Goal: Task Accomplishment & Management: Manage account settings

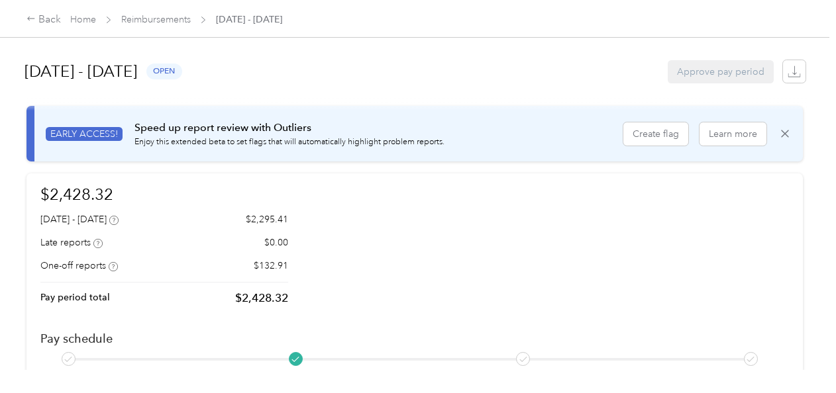
scroll to position [352, 0]
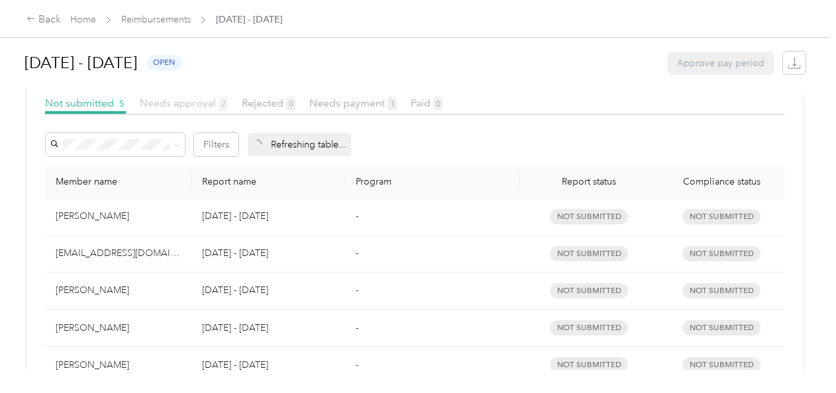
click at [175, 102] on span "Needs approval 2" at bounding box center [184, 103] width 88 height 13
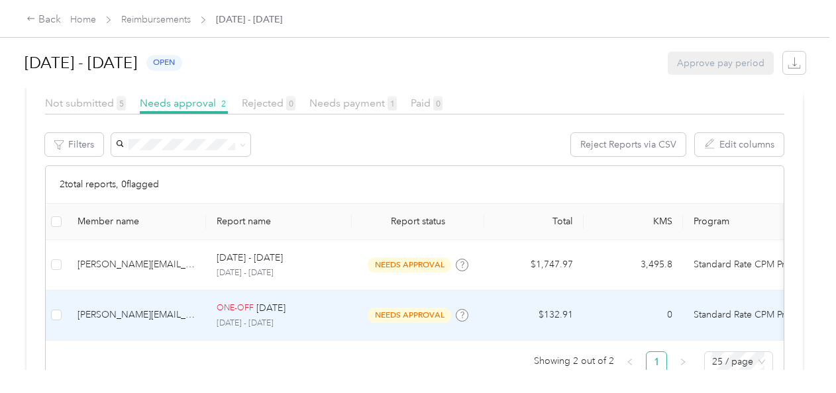
click at [267, 307] on p "[DATE]" at bounding box center [270, 308] width 29 height 15
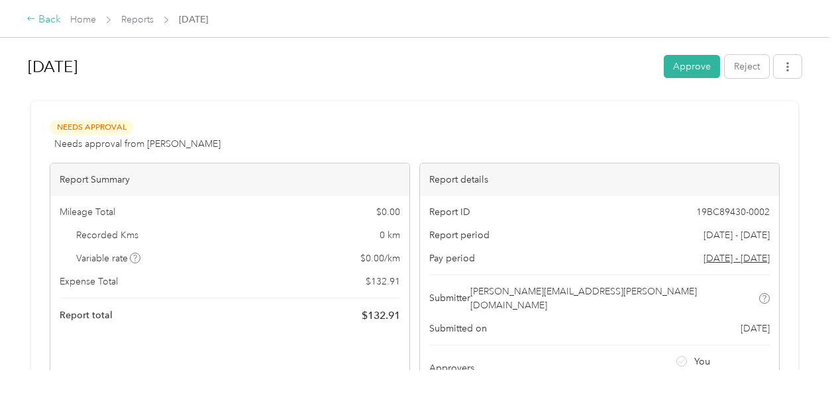
click at [34, 19] on icon at bounding box center [30, 18] width 9 height 9
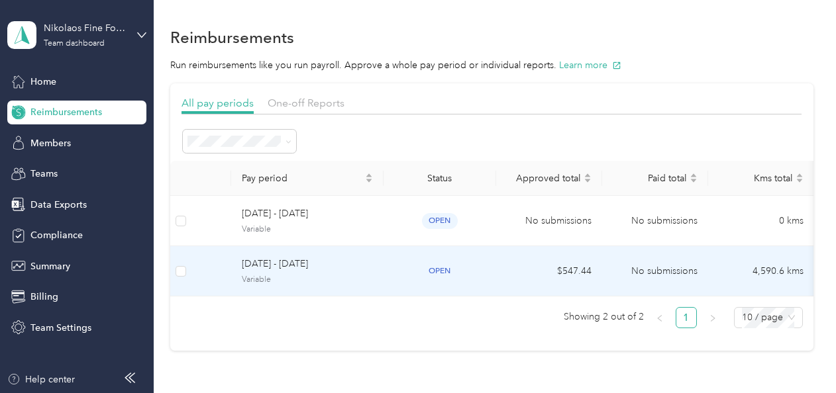
click at [266, 286] on td "[DATE] - [DATE] Variable" at bounding box center [307, 271] width 152 height 50
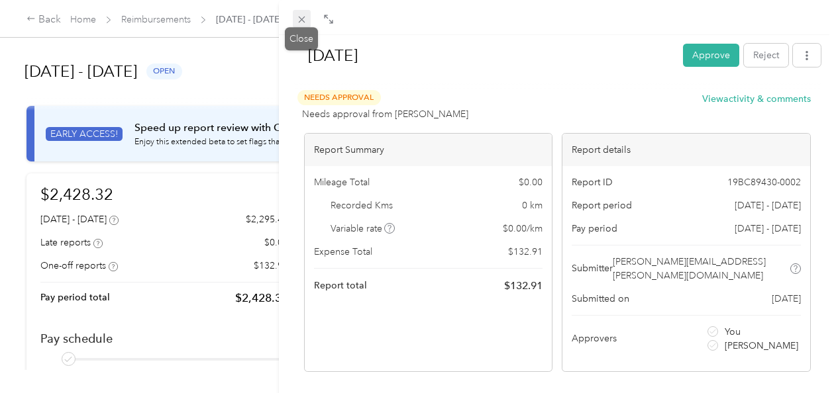
click at [299, 18] on icon at bounding box center [301, 19] width 11 height 11
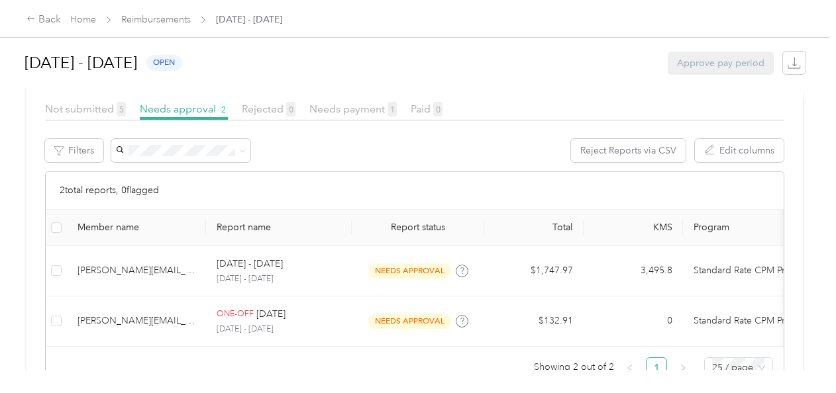
scroll to position [348, 0]
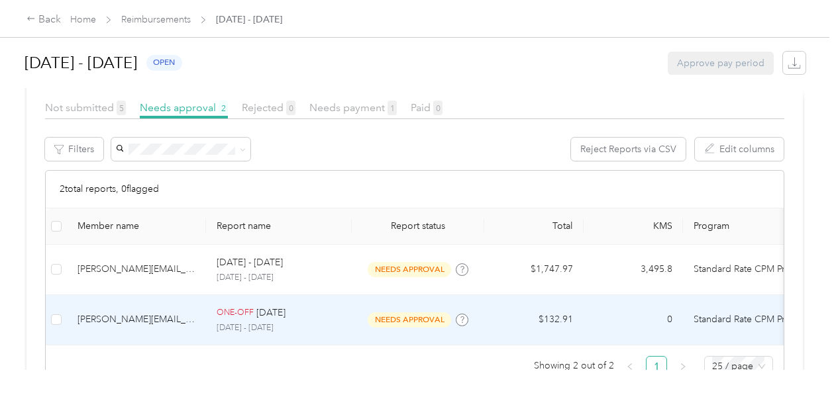
click at [255, 323] on p "[DATE] - [DATE]" at bounding box center [279, 328] width 124 height 12
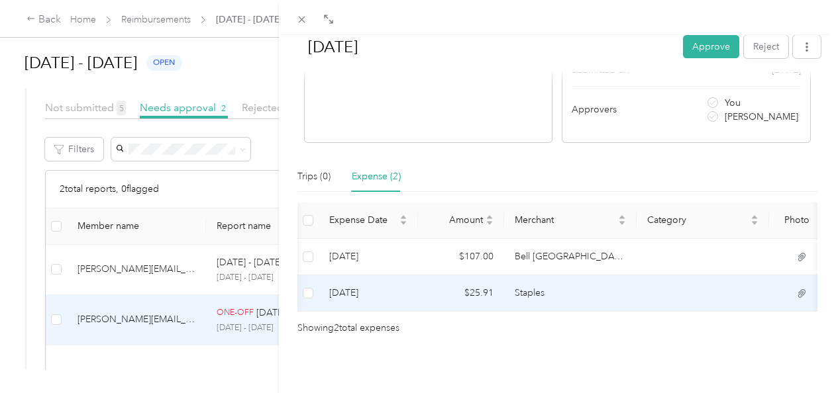
scroll to position [0, 79]
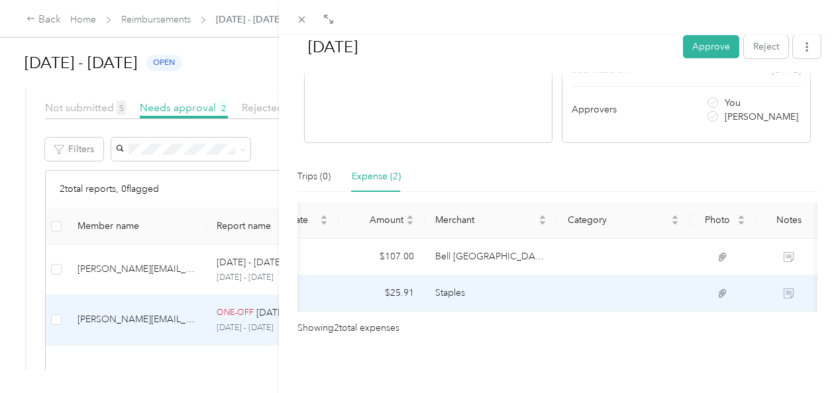
click at [720, 288] on icon at bounding box center [722, 294] width 12 height 12
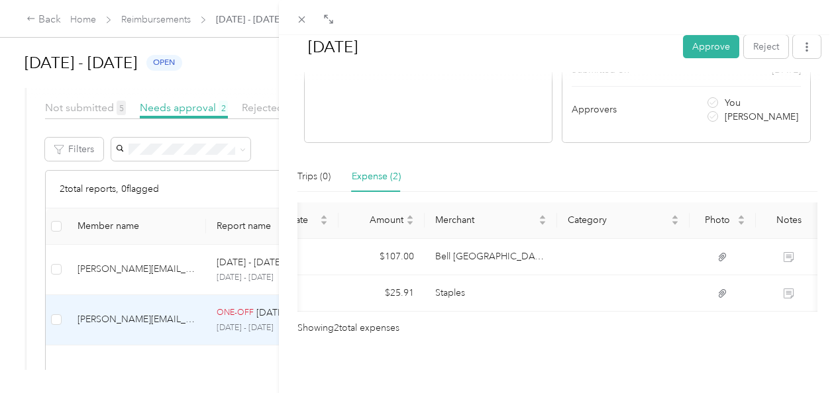
click at [634, 352] on div "[DATE] Approve Reject Needs Approval Needs approval from [PERSON_NAME] View act…" at bounding box center [557, 231] width 557 height 393
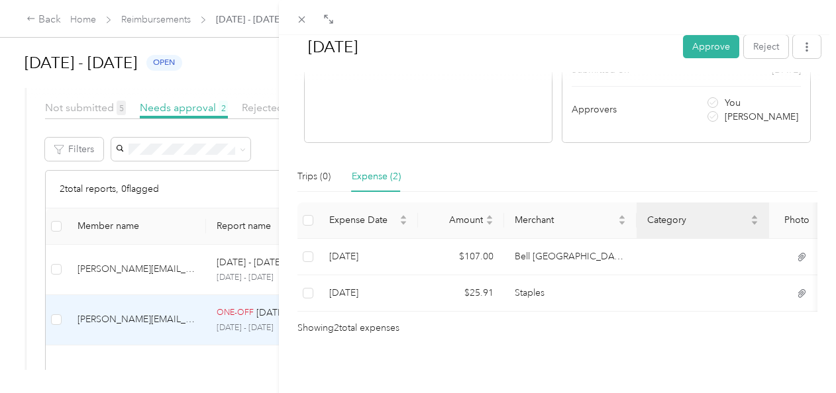
scroll to position [11, 0]
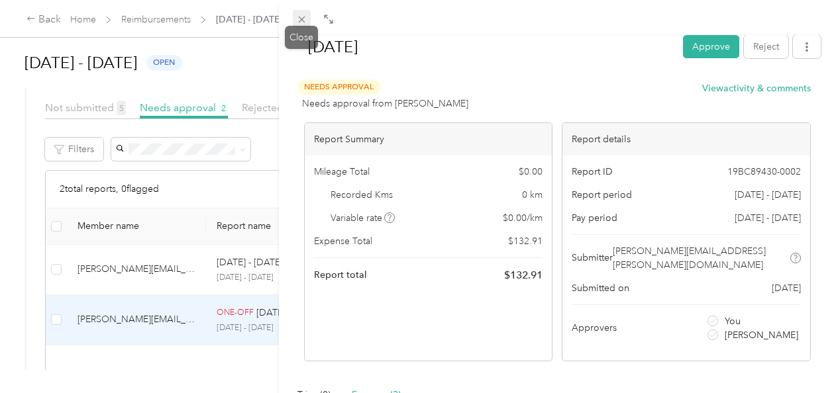
click at [296, 17] on icon at bounding box center [301, 19] width 11 height 11
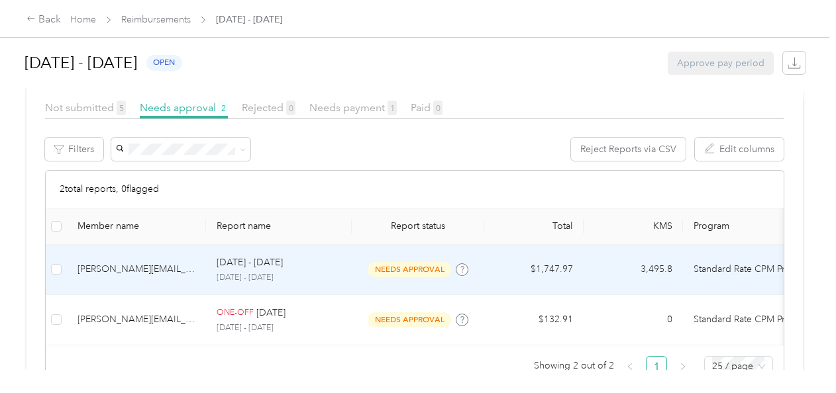
click at [240, 271] on div "[DATE] - [DATE] [DATE] - [DATE]" at bounding box center [279, 270] width 124 height 28
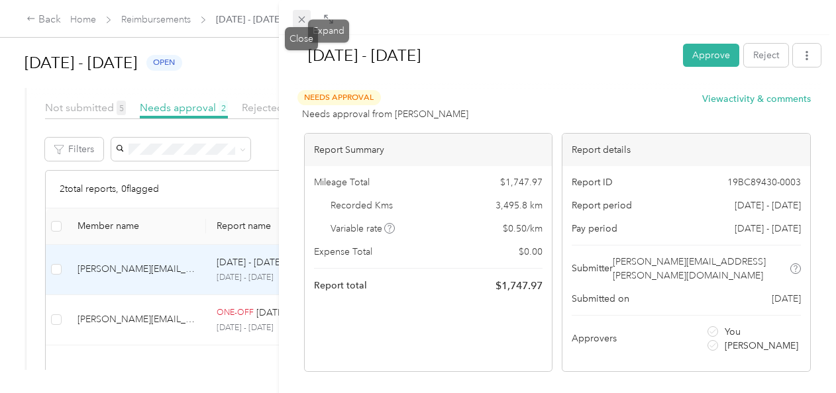
click at [297, 20] on icon at bounding box center [301, 19] width 11 height 11
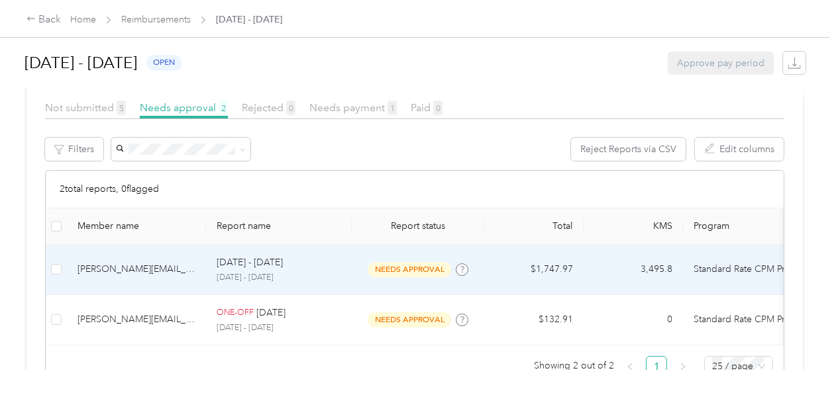
click at [326, 277] on p "[DATE] - [DATE]" at bounding box center [279, 278] width 124 height 12
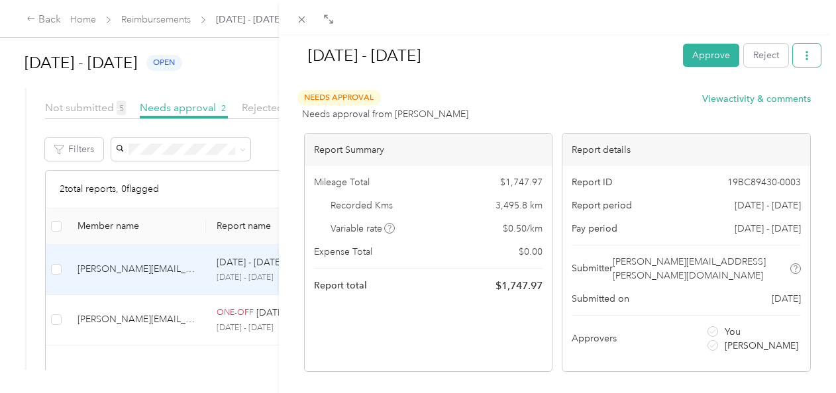
click at [802, 54] on button "button" at bounding box center [807, 55] width 28 height 23
click at [592, 66] on h1 "[DATE] - [DATE]" at bounding box center [483, 56] width 379 height 32
click at [301, 21] on icon at bounding box center [301, 19] width 11 height 11
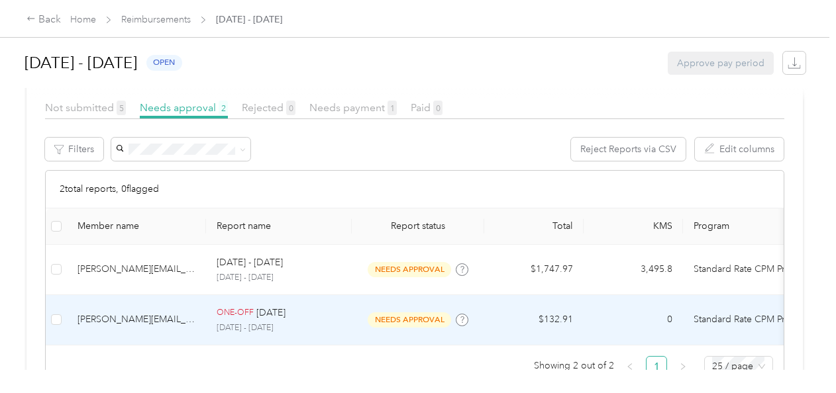
click at [274, 310] on p "[DATE]" at bounding box center [270, 313] width 29 height 15
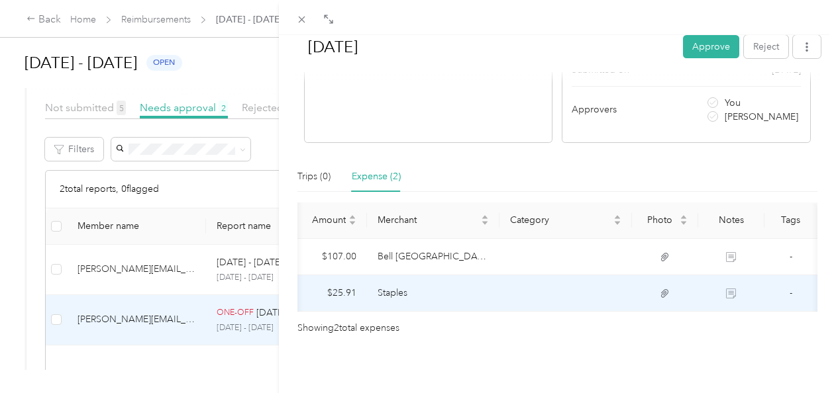
scroll to position [0, 147]
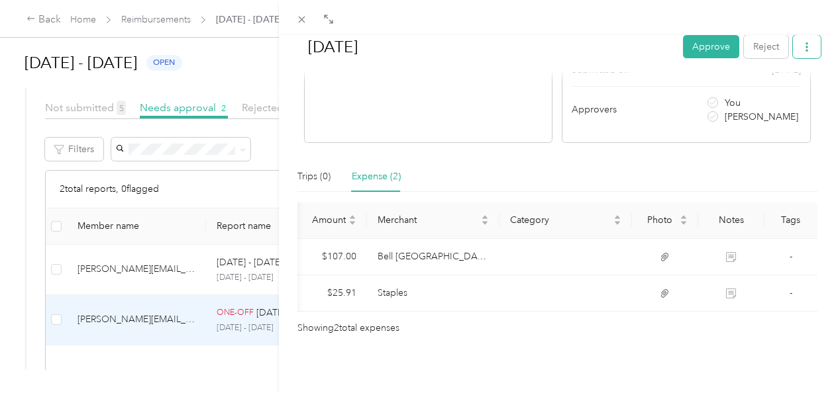
click at [802, 50] on icon "button" at bounding box center [806, 46] width 9 height 9
click at [777, 91] on span "Download" at bounding box center [759, 95] width 44 height 14
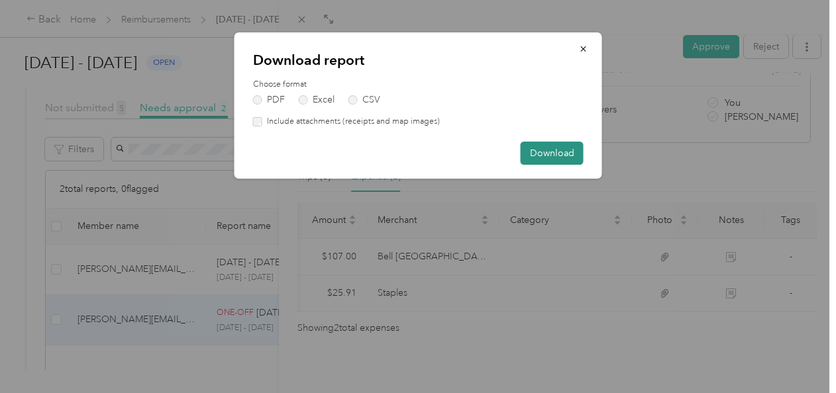
click at [538, 153] on button "Download" at bounding box center [551, 153] width 63 height 23
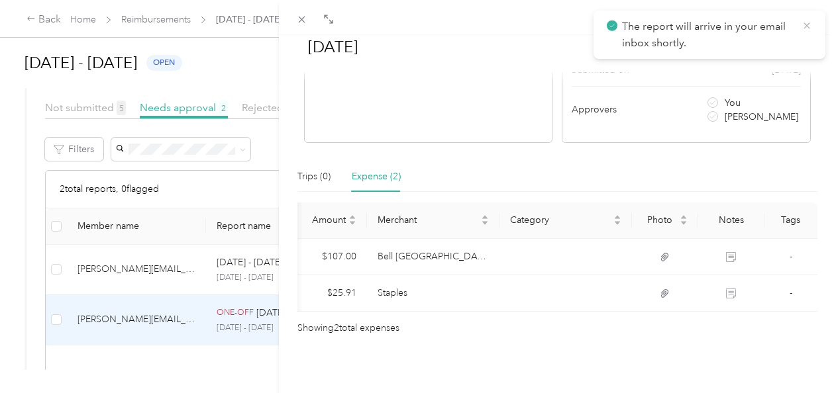
click at [810, 26] on icon at bounding box center [806, 26] width 11 height 12
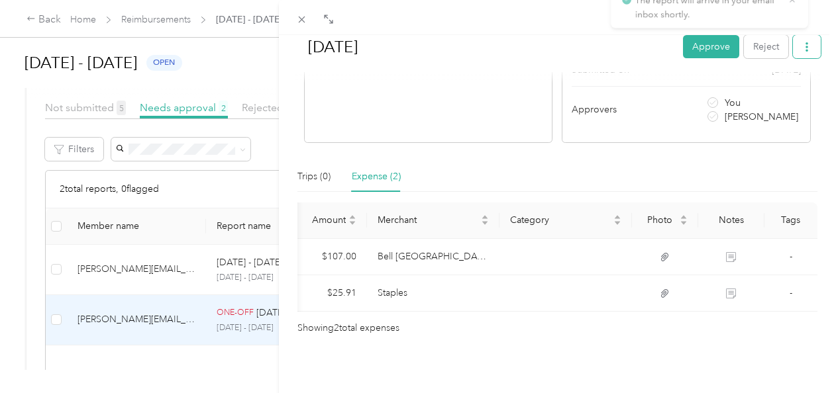
click at [805, 54] on button "button" at bounding box center [807, 46] width 28 height 23
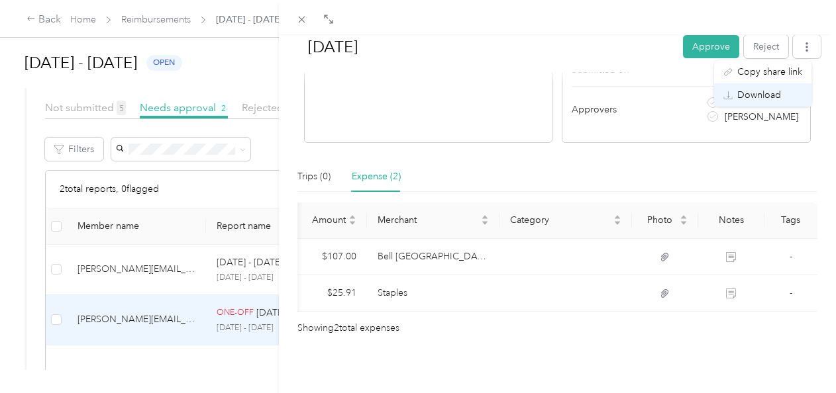
click at [751, 91] on span "Download" at bounding box center [759, 95] width 44 height 14
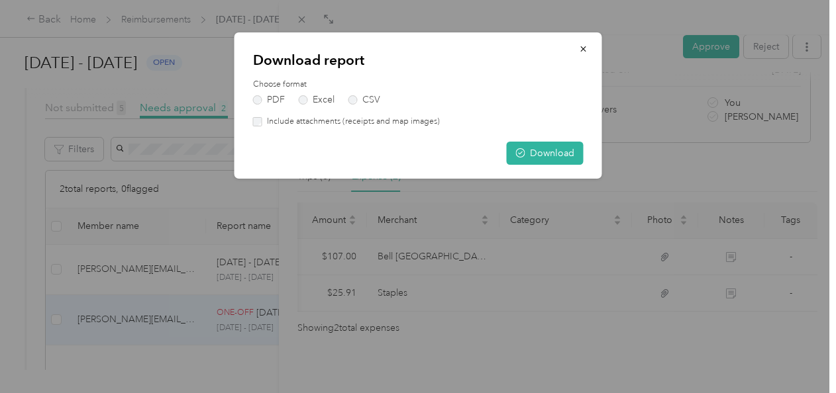
click at [287, 126] on label "Include attachments (receipts and map images)" at bounding box center [350, 122] width 177 height 12
click at [525, 151] on span "button" at bounding box center [520, 153] width 9 height 11
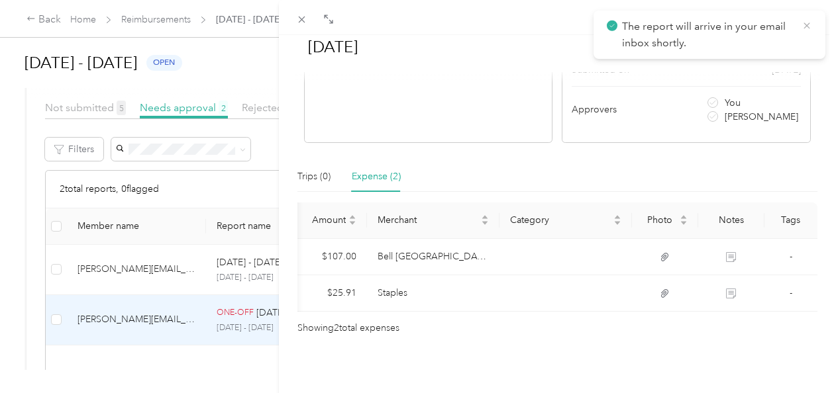
click at [801, 21] on icon at bounding box center [806, 26] width 11 height 12
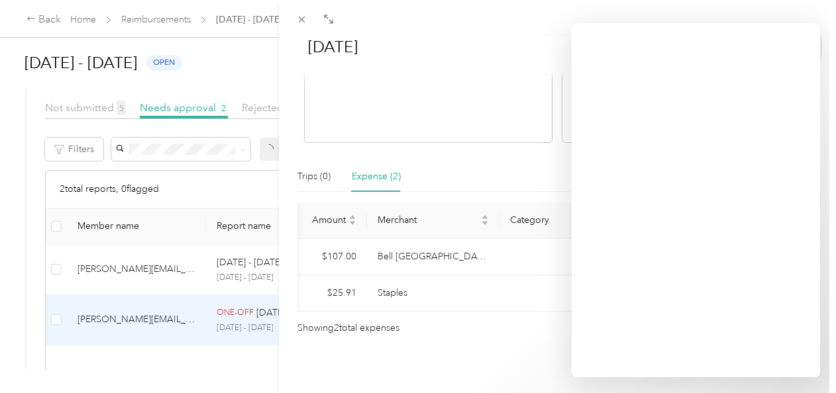
click at [75, 379] on div "[DATE] Approve Reject Needs Approval Needs approval from [PERSON_NAME] View act…" at bounding box center [418, 196] width 836 height 393
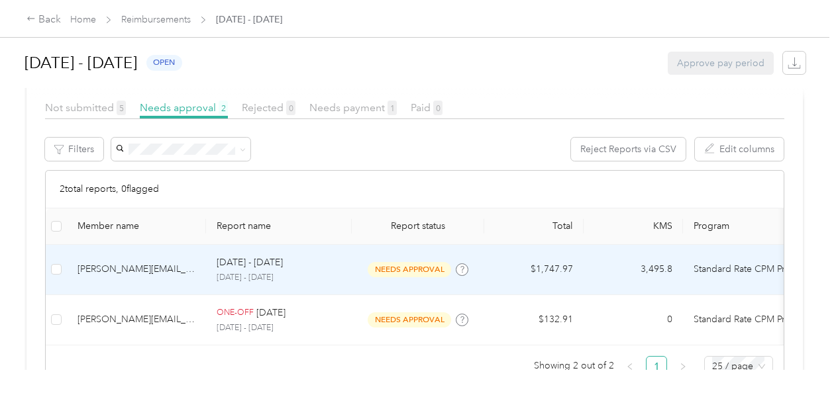
click at [142, 263] on div "[PERSON_NAME][EMAIL_ADDRESS][PERSON_NAME][DOMAIN_NAME]" at bounding box center [136, 269] width 118 height 15
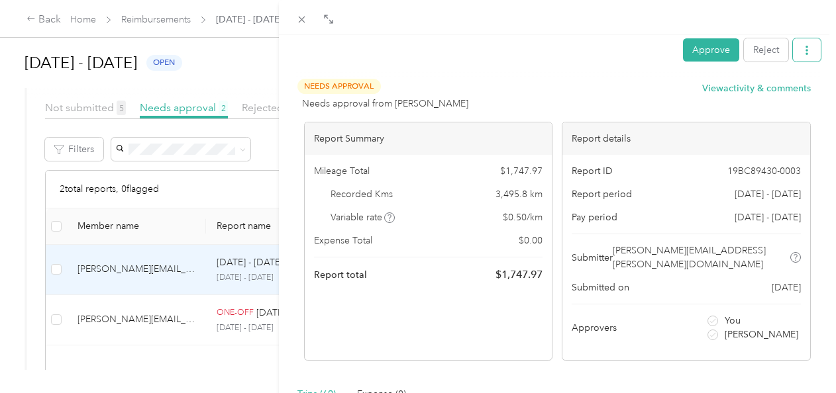
click at [809, 48] on button "button" at bounding box center [807, 49] width 28 height 23
click at [760, 103] on span "Download" at bounding box center [759, 98] width 44 height 14
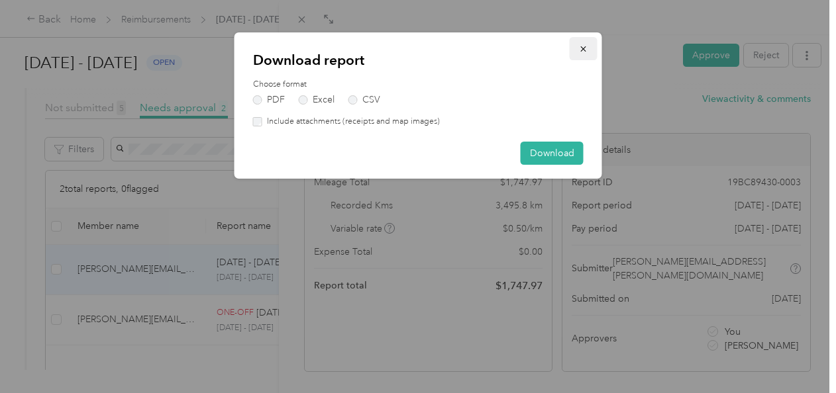
click at [581, 46] on icon "button" at bounding box center [583, 48] width 9 height 9
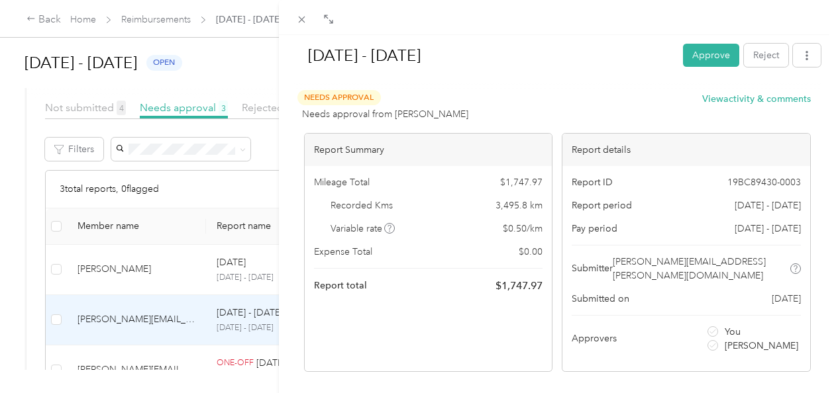
click at [107, 270] on div "[DATE] - [DATE] Approve Reject Needs Approval Needs approval from [PERSON_NAME]…" at bounding box center [418, 196] width 836 height 393
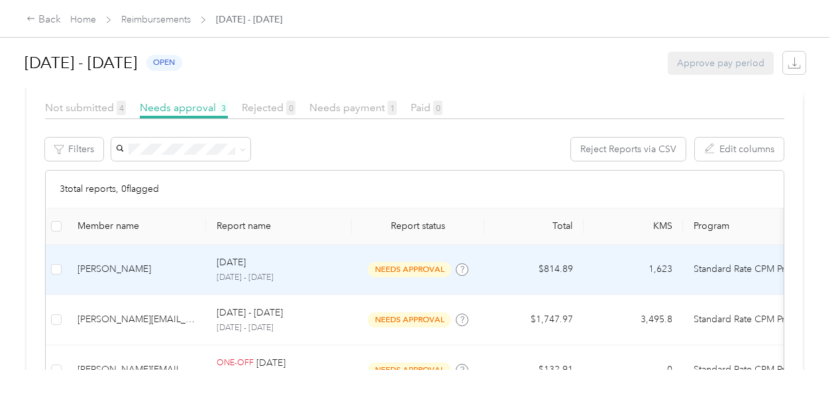
click at [192, 262] on div "[PERSON_NAME]" at bounding box center [136, 269] width 118 height 15
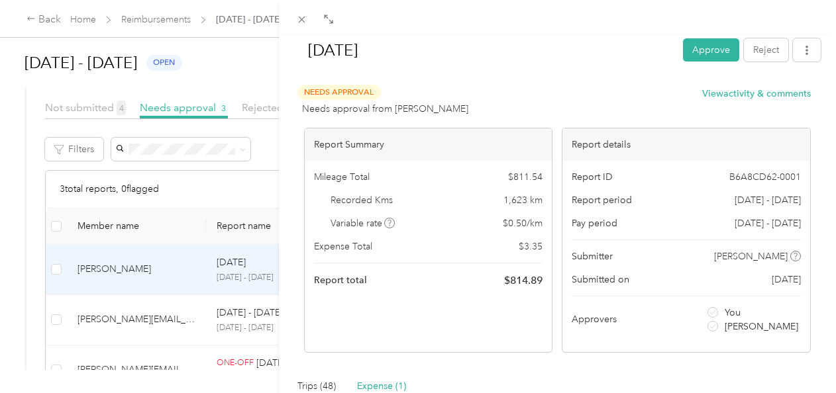
scroll to position [5, 0]
click at [111, 317] on div "[DATE] Approve Reject Needs Approval Needs approval from [PERSON_NAME] View act…" at bounding box center [418, 196] width 836 height 393
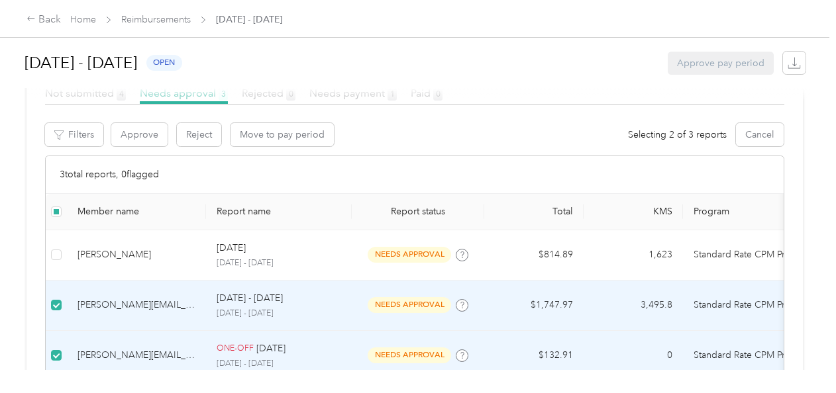
scroll to position [362, 0]
click at [199, 139] on button "Reject" at bounding box center [199, 135] width 44 height 23
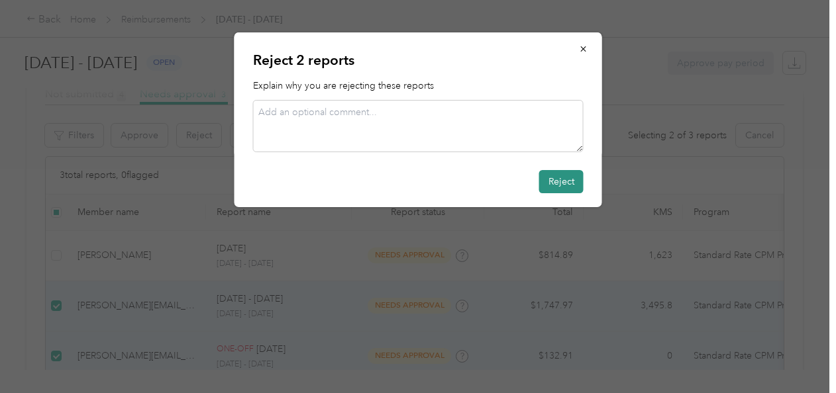
click at [561, 179] on button "Reject" at bounding box center [561, 181] width 44 height 23
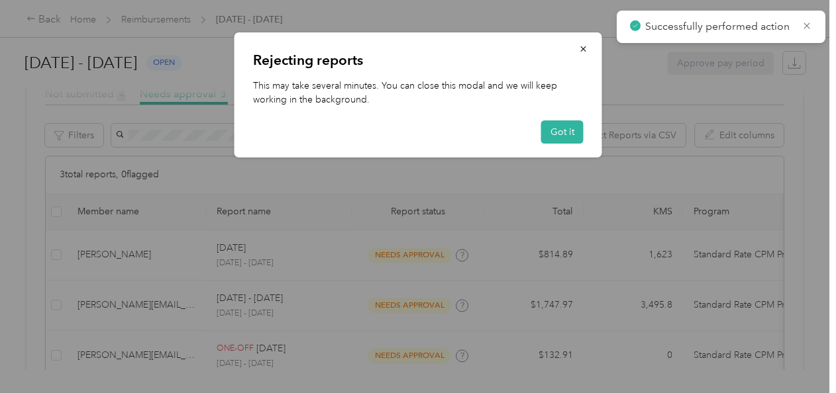
scroll to position [330, 0]
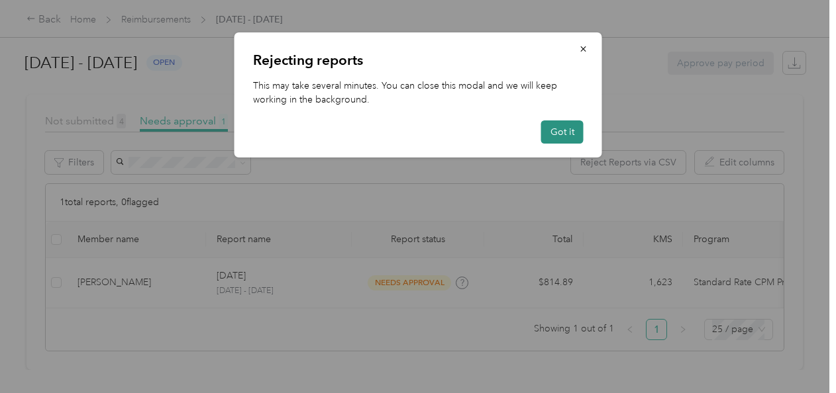
click at [564, 136] on button "Got it" at bounding box center [562, 132] width 42 height 23
